Goal: Task Accomplishment & Management: Manage account settings

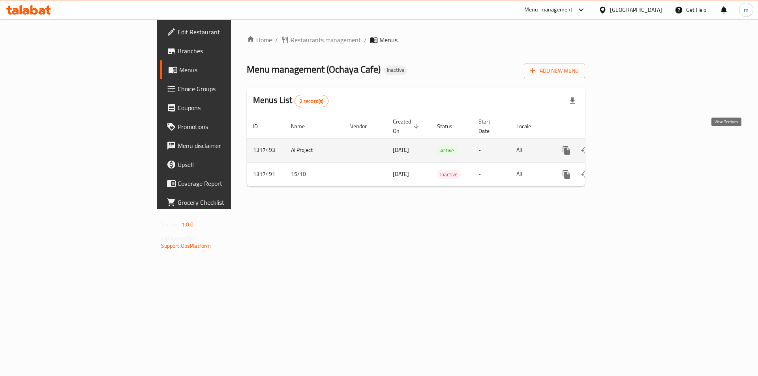
click at [628, 146] on icon "enhanced table" at bounding box center [623, 150] width 9 height 9
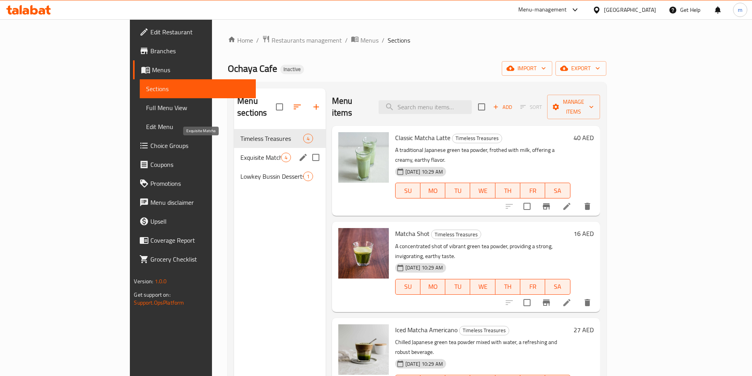
click at [240, 153] on span "Exquisite Matcha" at bounding box center [260, 157] width 40 height 9
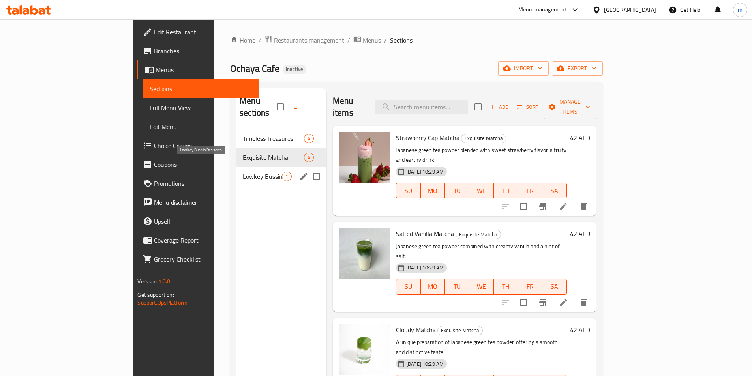
click at [243, 172] on span "Lowkey Bussin Desserts" at bounding box center [262, 176] width 39 height 9
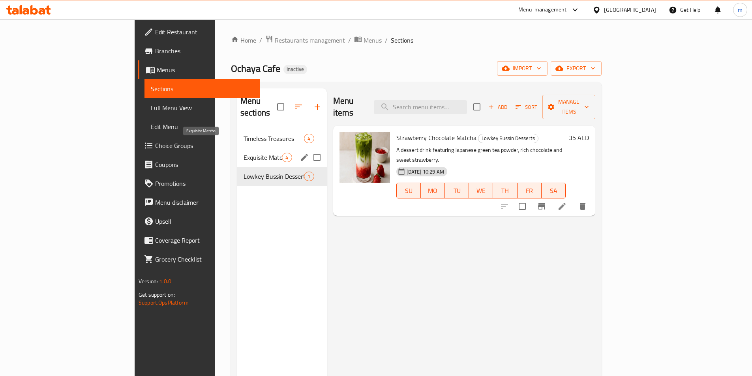
click at [244, 153] on span "Exquisite Matcha" at bounding box center [263, 157] width 39 height 9
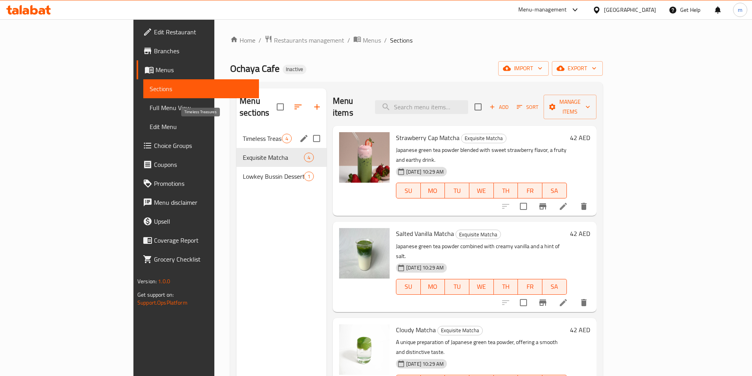
click at [243, 134] on span "Timeless Treasures" at bounding box center [262, 138] width 39 height 9
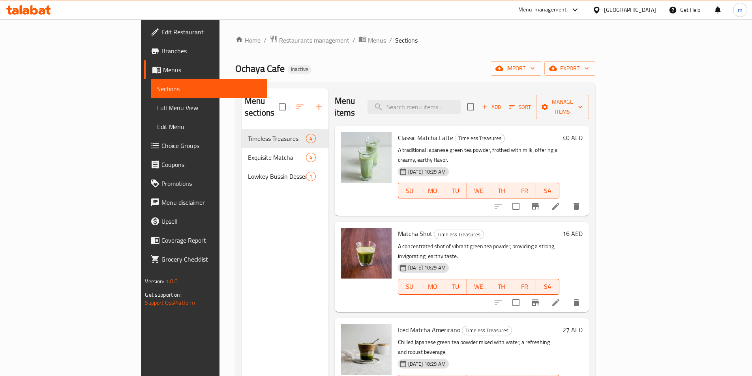
click at [161, 28] on span "Edit Restaurant" at bounding box center [210, 31] width 99 height 9
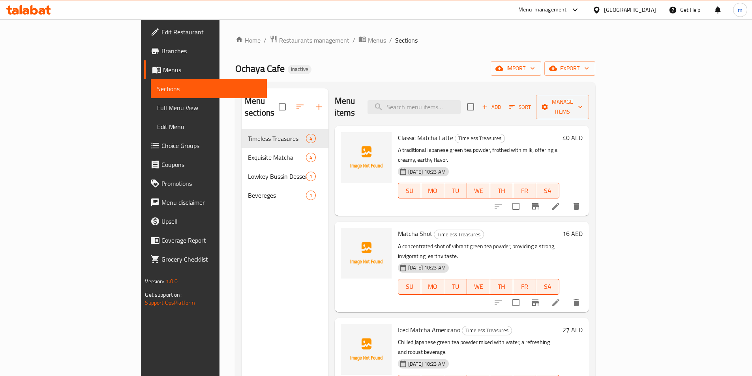
click at [50, 11] on icon at bounding box center [28, 9] width 45 height 9
